Goal: Task Accomplishment & Management: Manage account settings

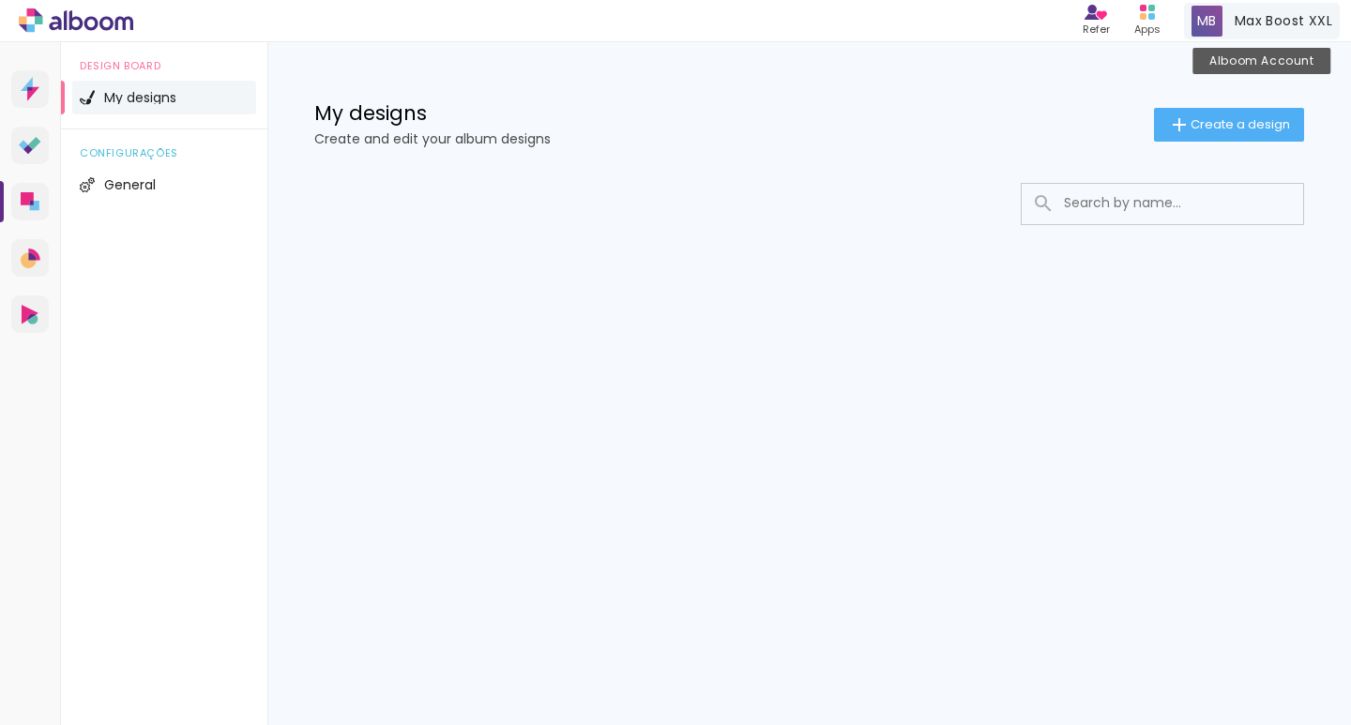
click at [1203, 27] on span at bounding box center [1206, 21] width 31 height 31
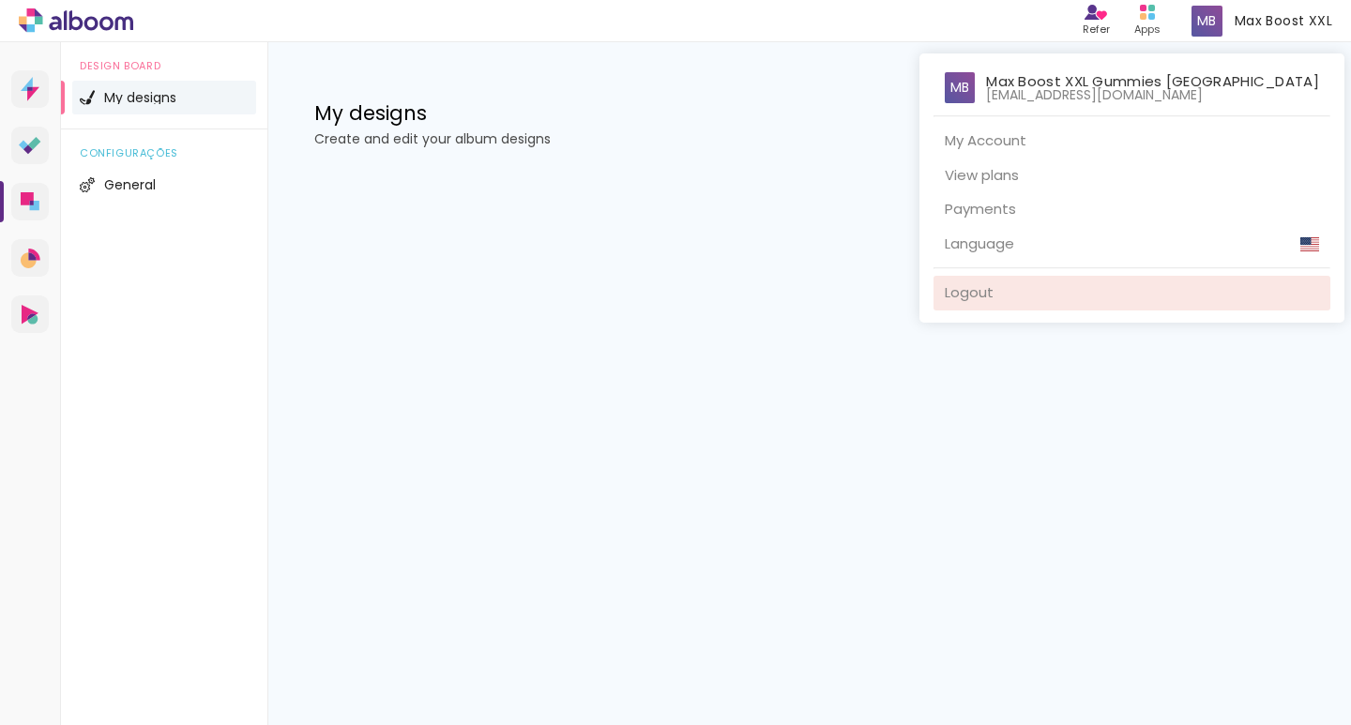
click at [1049, 289] on link "Logout" at bounding box center [1131, 293] width 397 height 35
